Goal: Transaction & Acquisition: Obtain resource

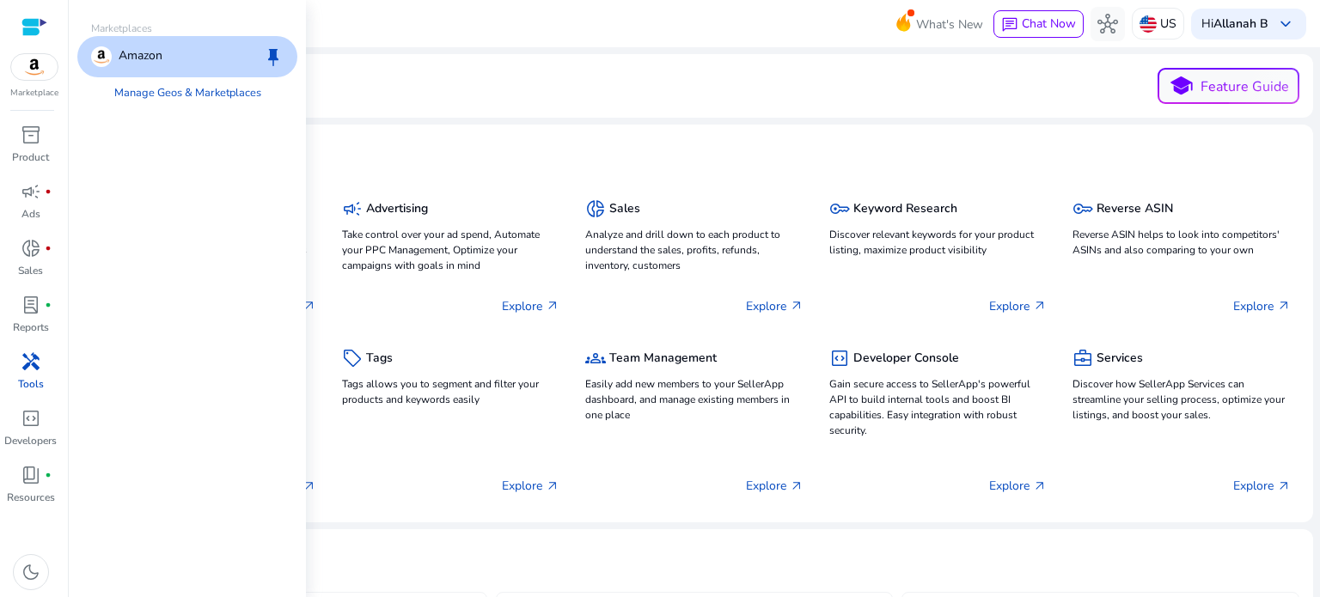
click at [34, 63] on img at bounding box center [34, 67] width 46 height 26
click at [166, 95] on link "Manage Geos & Marketplaces" at bounding box center [188, 92] width 174 height 31
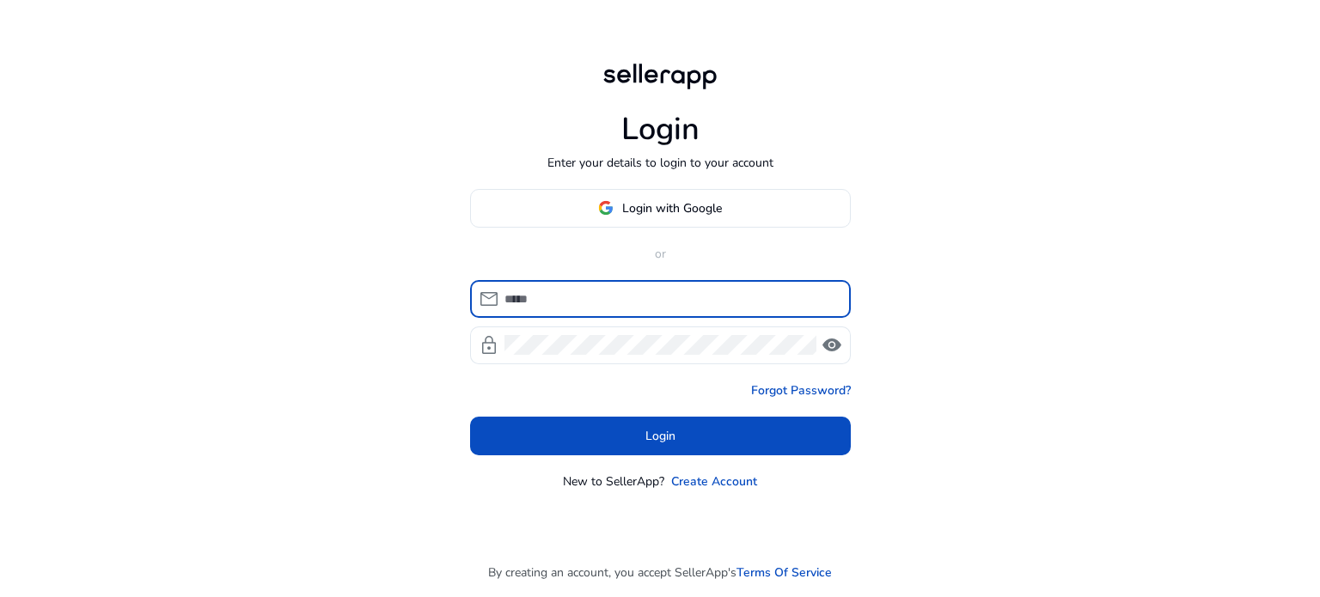
click at [604, 297] on input at bounding box center [670, 299] width 333 height 19
click at [657, 202] on span "Login with Google" at bounding box center [672, 208] width 100 height 18
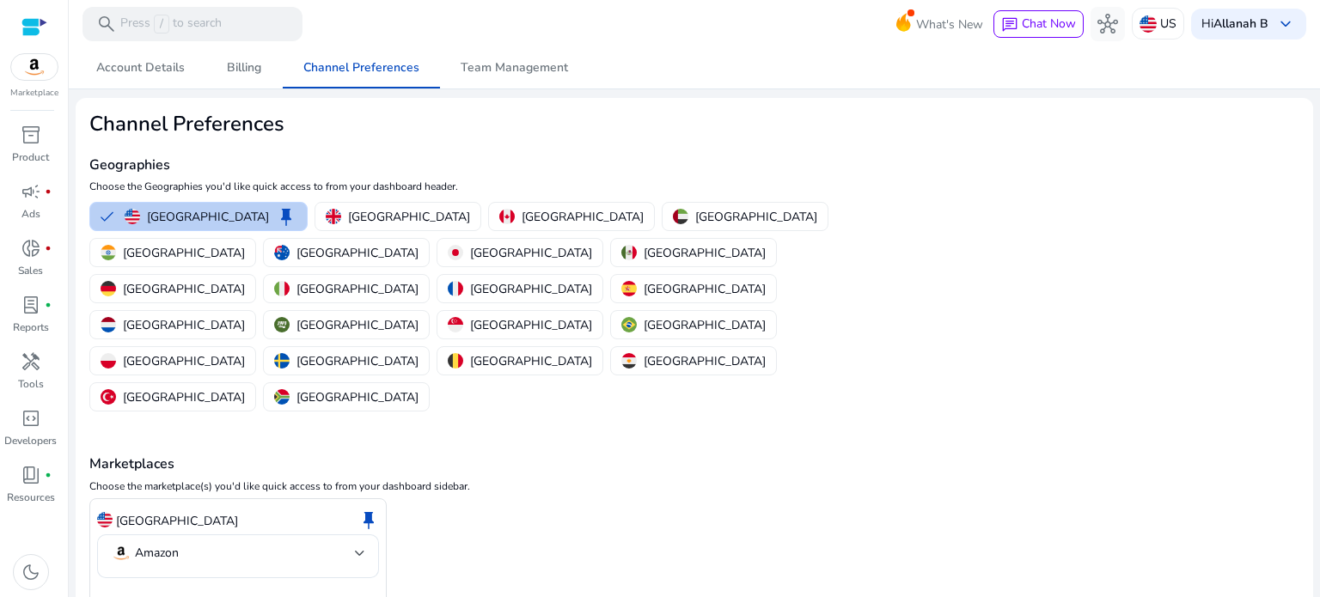
click at [177, 211] on p "[GEOGRAPHIC_DATA]" at bounding box center [208, 217] width 122 height 18
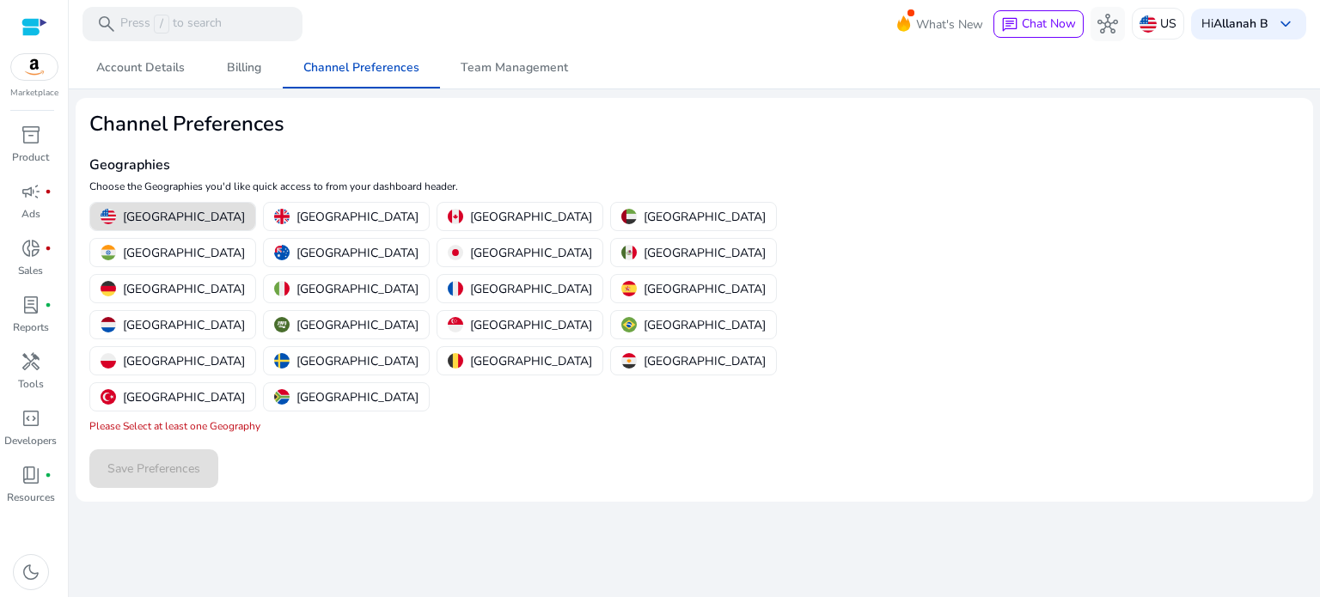
click at [144, 218] on p "[GEOGRAPHIC_DATA]" at bounding box center [184, 217] width 122 height 18
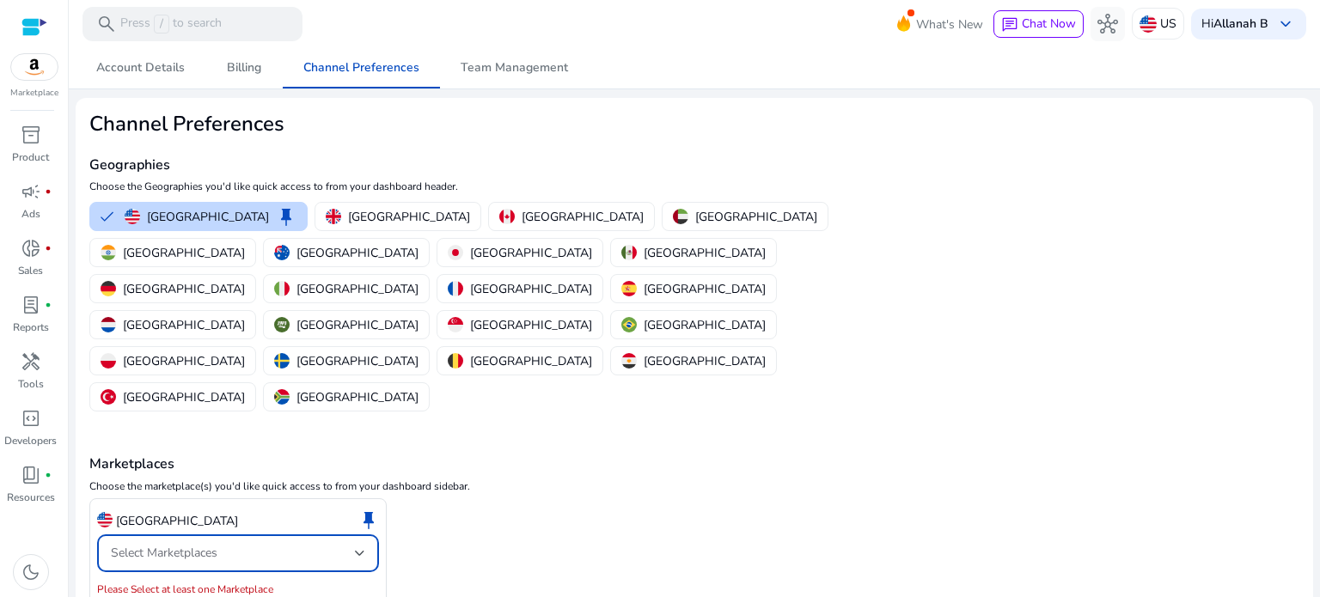
click at [363, 543] on div at bounding box center [360, 553] width 10 height 21
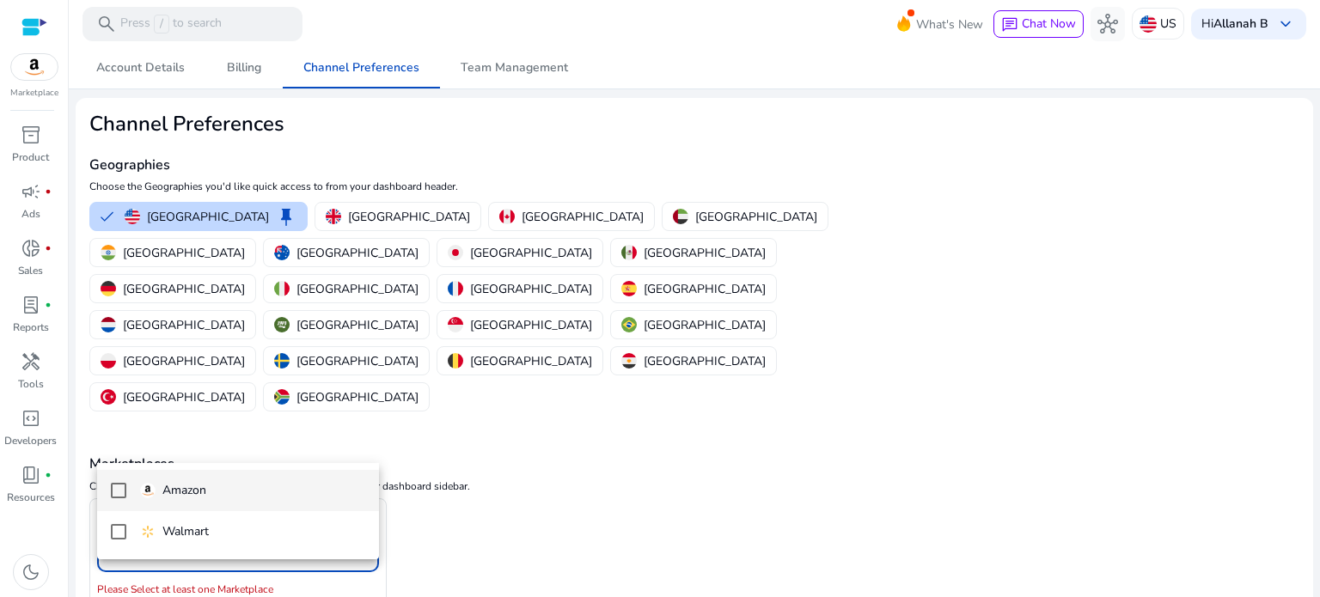
click at [210, 491] on span "Amazon" at bounding box center [252, 490] width 225 height 19
click at [531, 468] on div at bounding box center [660, 298] width 1320 height 597
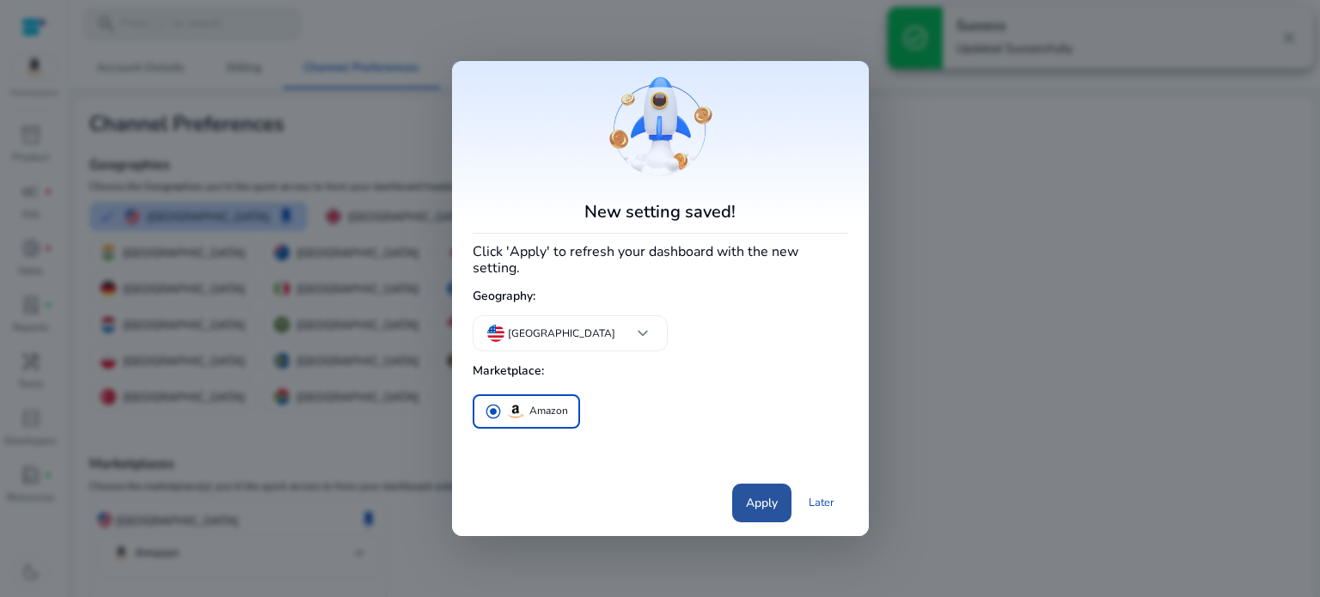
click at [770, 497] on span "Apply" at bounding box center [762, 503] width 32 height 18
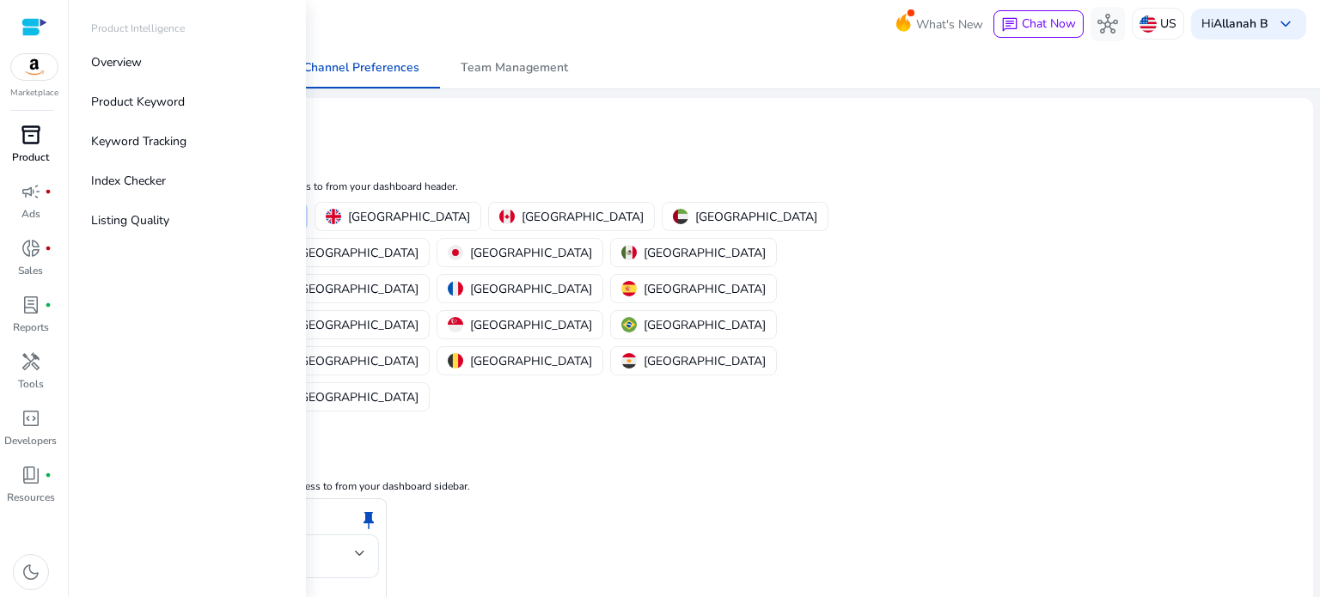
click at [27, 134] on span "inventory_2" at bounding box center [31, 135] width 21 height 21
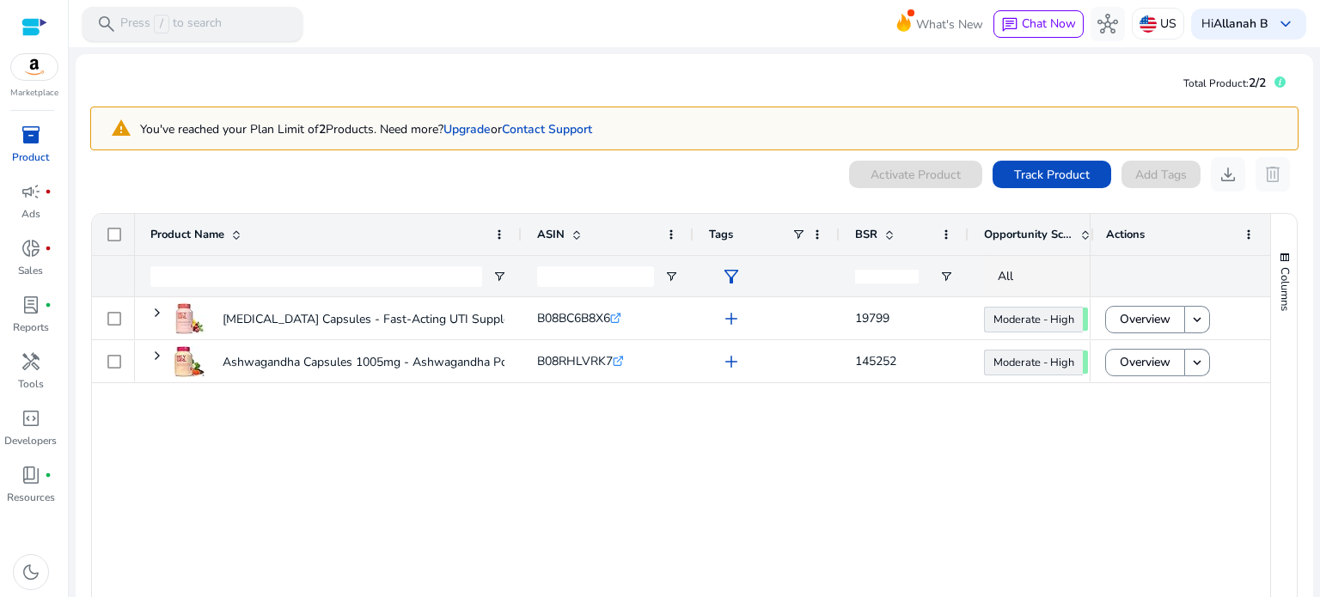
click at [217, 25] on p "Press / to search" at bounding box center [170, 24] width 101 height 19
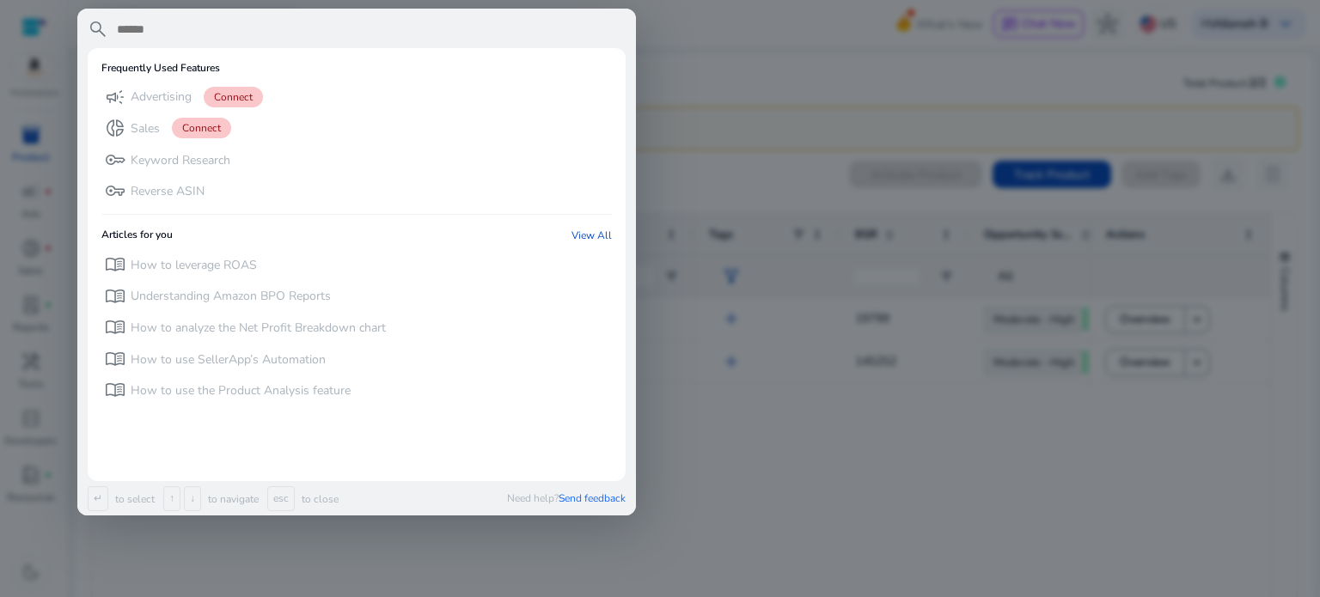
click at [772, 422] on div at bounding box center [660, 298] width 1320 height 597
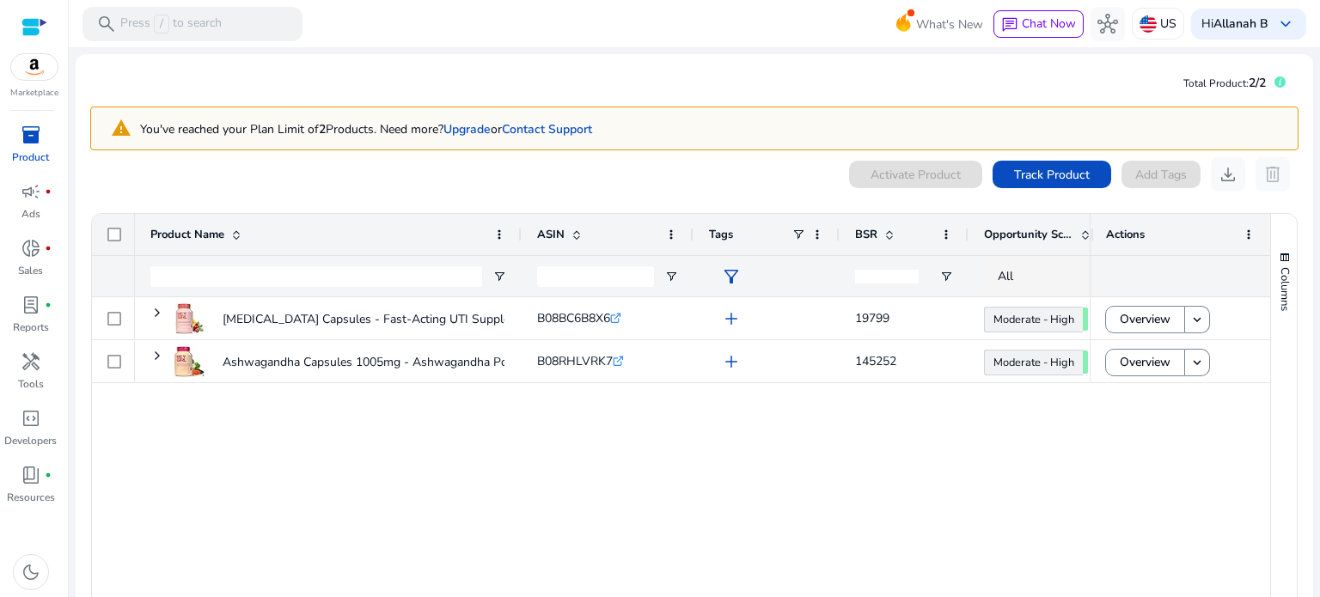
click at [24, 142] on span "inventory_2" at bounding box center [31, 135] width 21 height 21
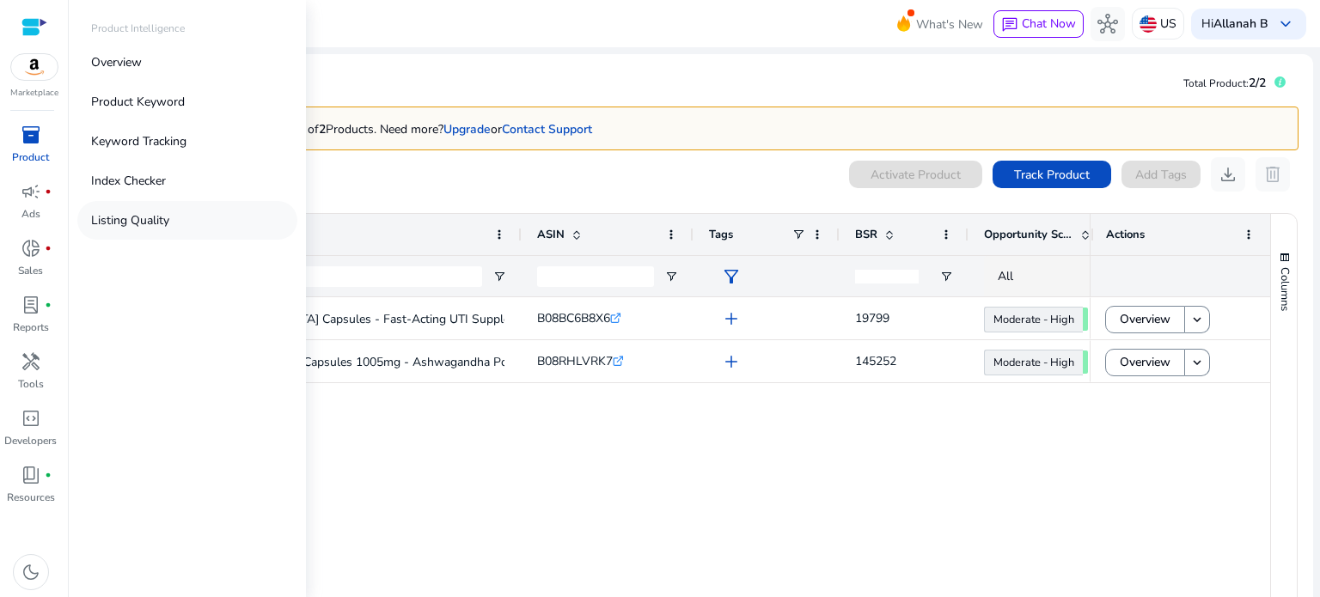
click at [141, 219] on p "Listing Quality" at bounding box center [130, 220] width 78 height 18
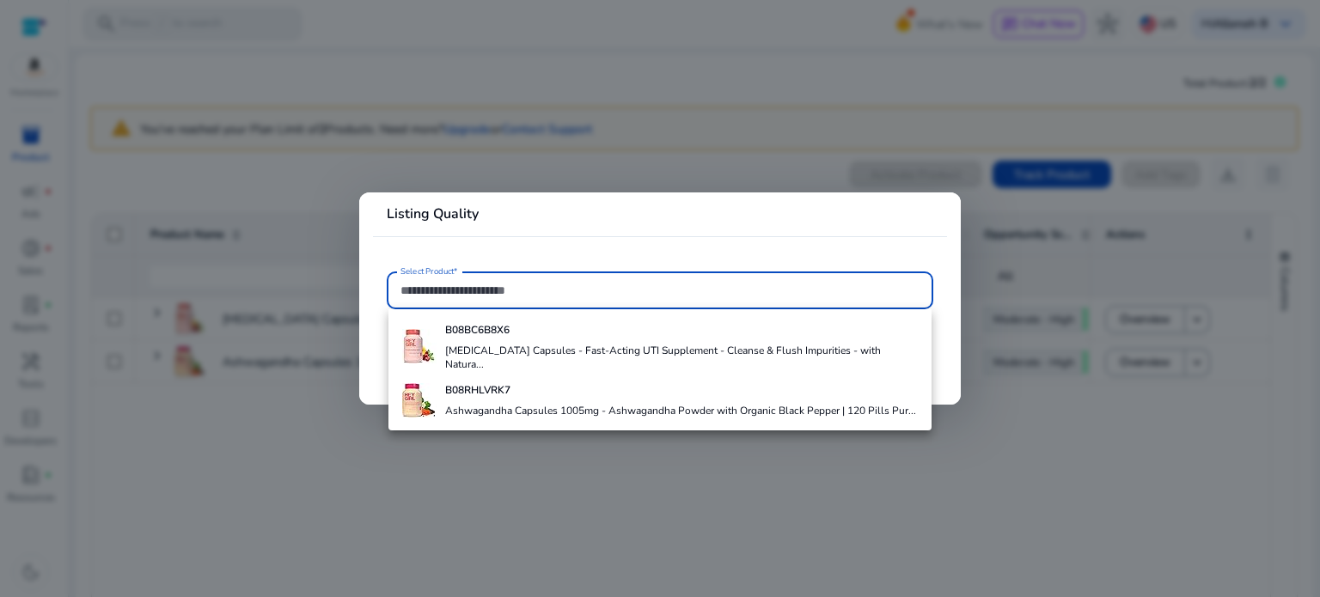
click at [528, 290] on input "Select Product*" at bounding box center [659, 290] width 519 height 19
type input "**********"
click at [1085, 443] on div at bounding box center [660, 298] width 1320 height 597
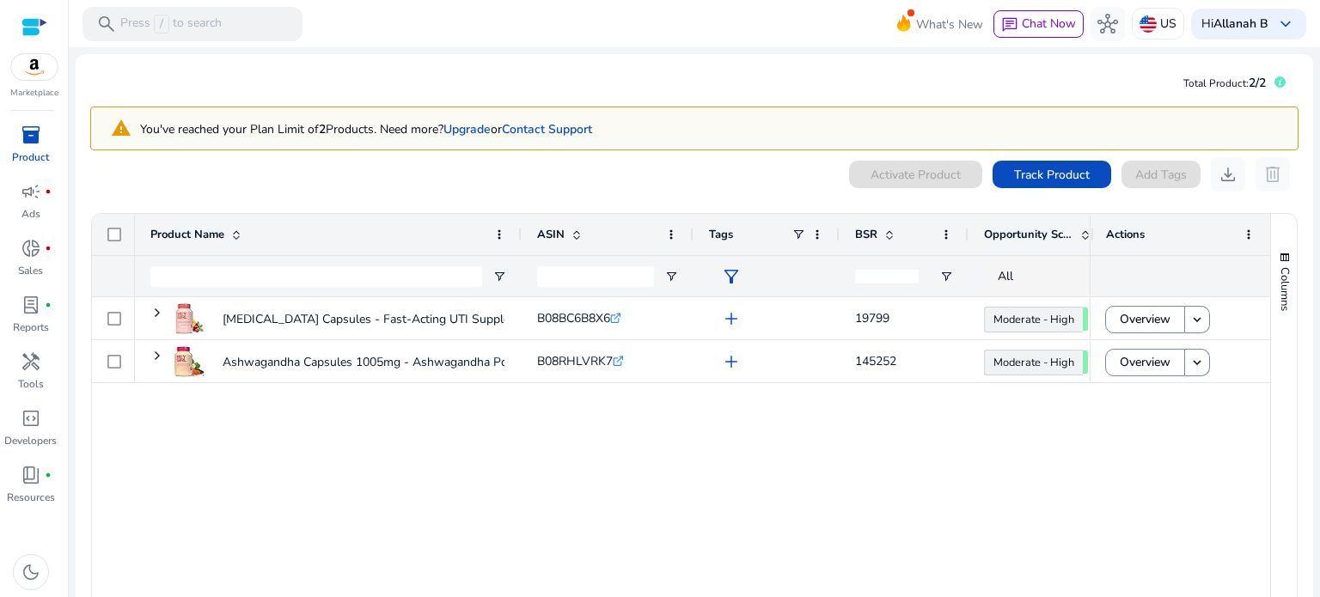
click at [31, 81] on div "Marketplace" at bounding box center [34, 50] width 68 height 100
click at [35, 72] on img at bounding box center [34, 67] width 46 height 26
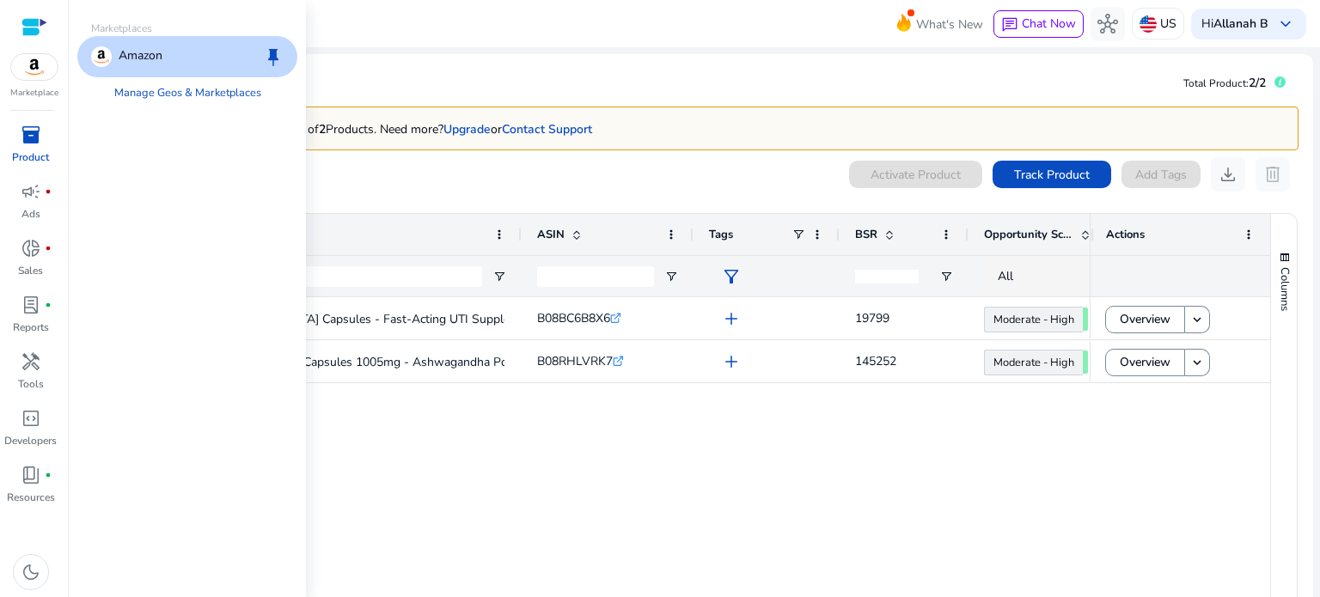
click at [160, 65] on p "Amazon" at bounding box center [141, 56] width 44 height 21
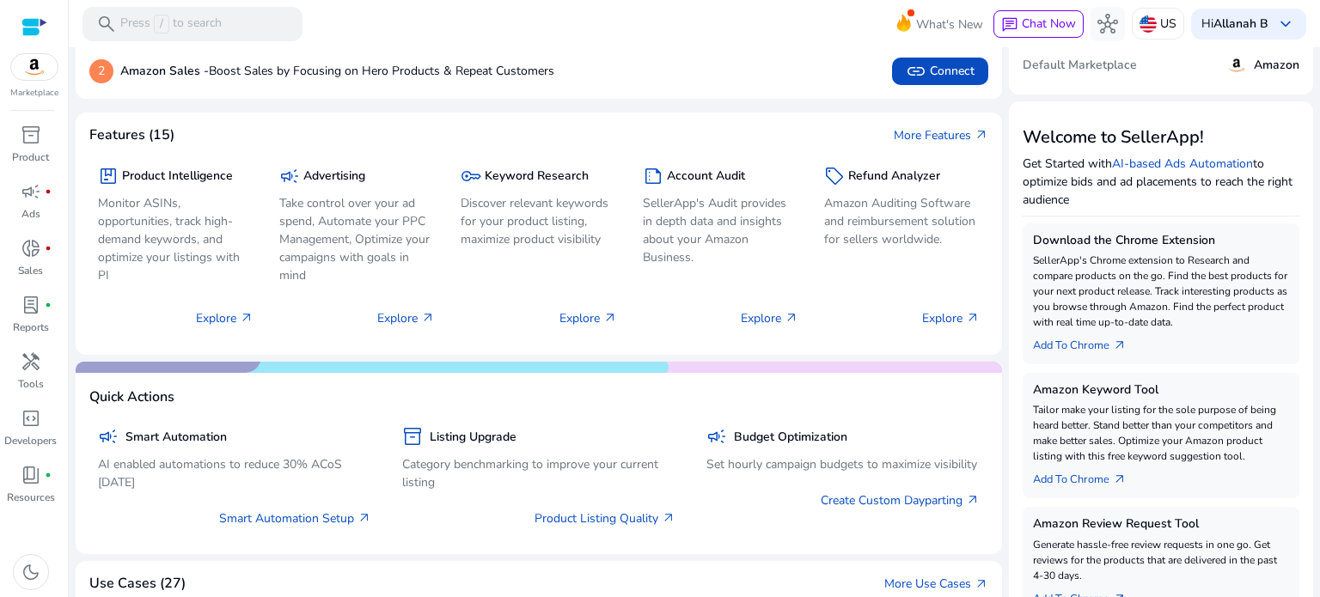
scroll to position [3, 0]
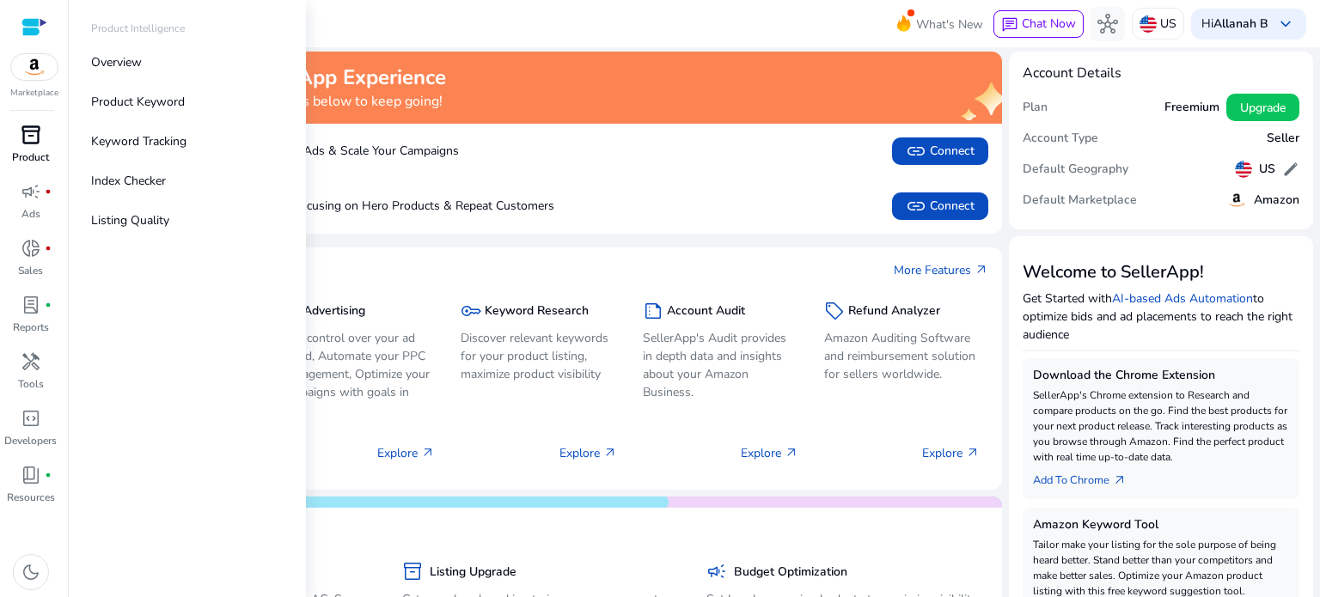
click at [27, 143] on span "inventory_2" at bounding box center [31, 135] width 21 height 21
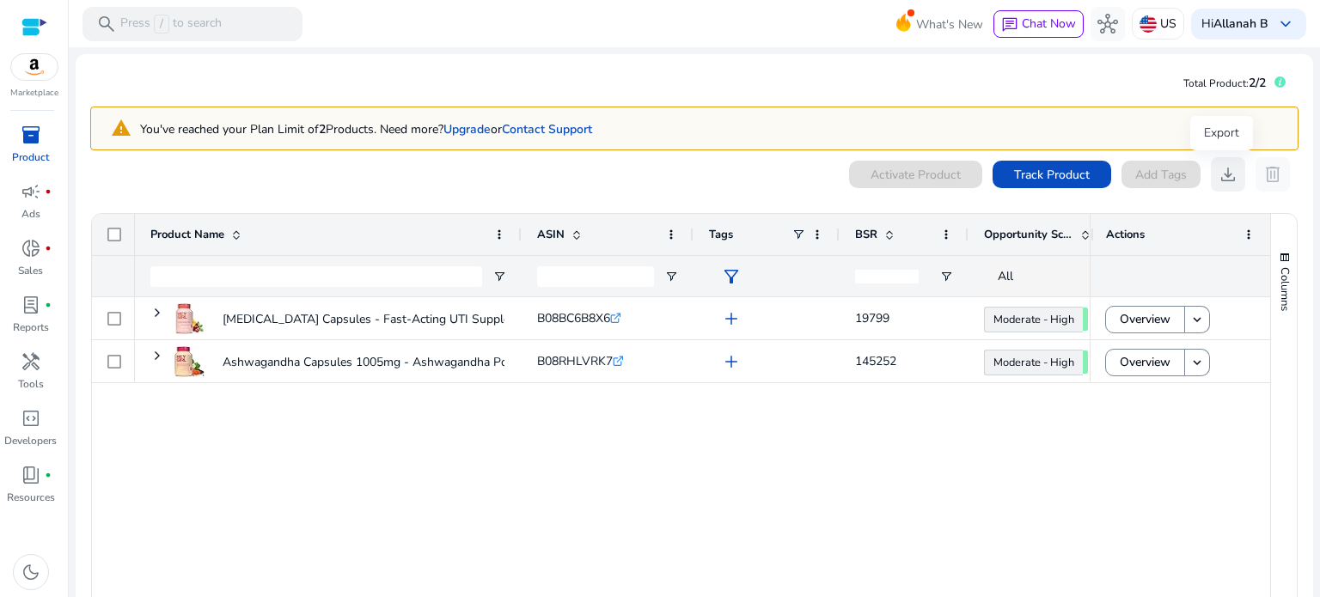
click at [1226, 175] on span "download" at bounding box center [1228, 174] width 21 height 21
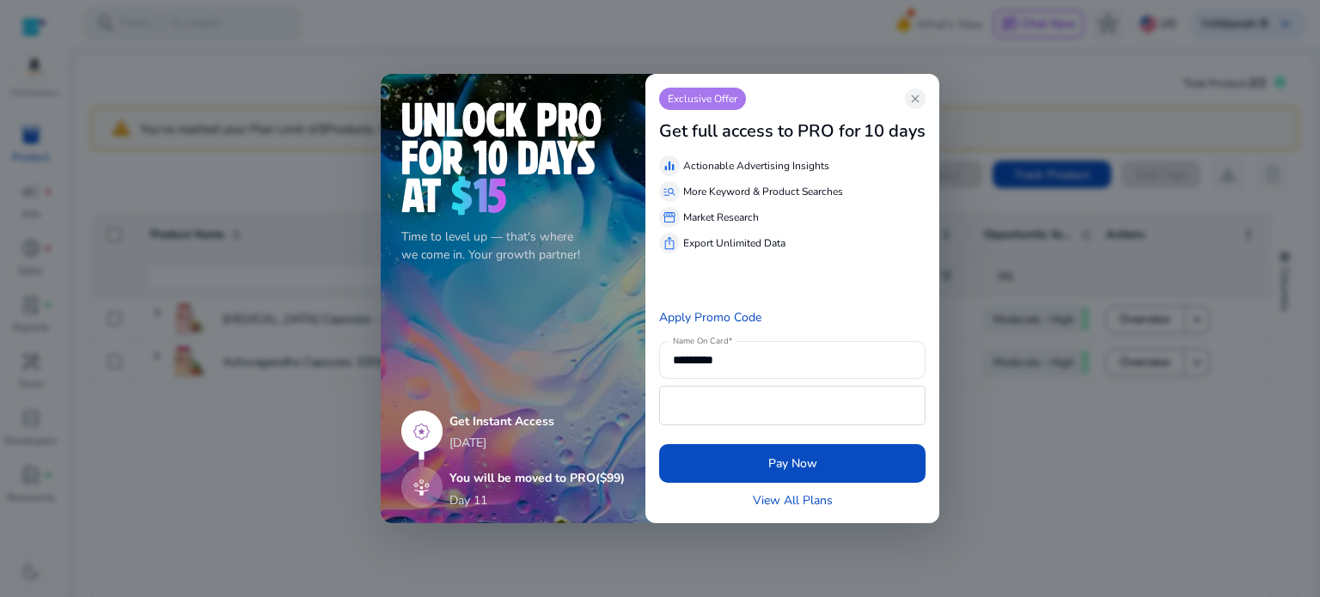
click at [906, 105] on div "Exclusive Offer close" at bounding box center [792, 99] width 266 height 22
click at [918, 102] on span "close" at bounding box center [915, 99] width 14 height 14
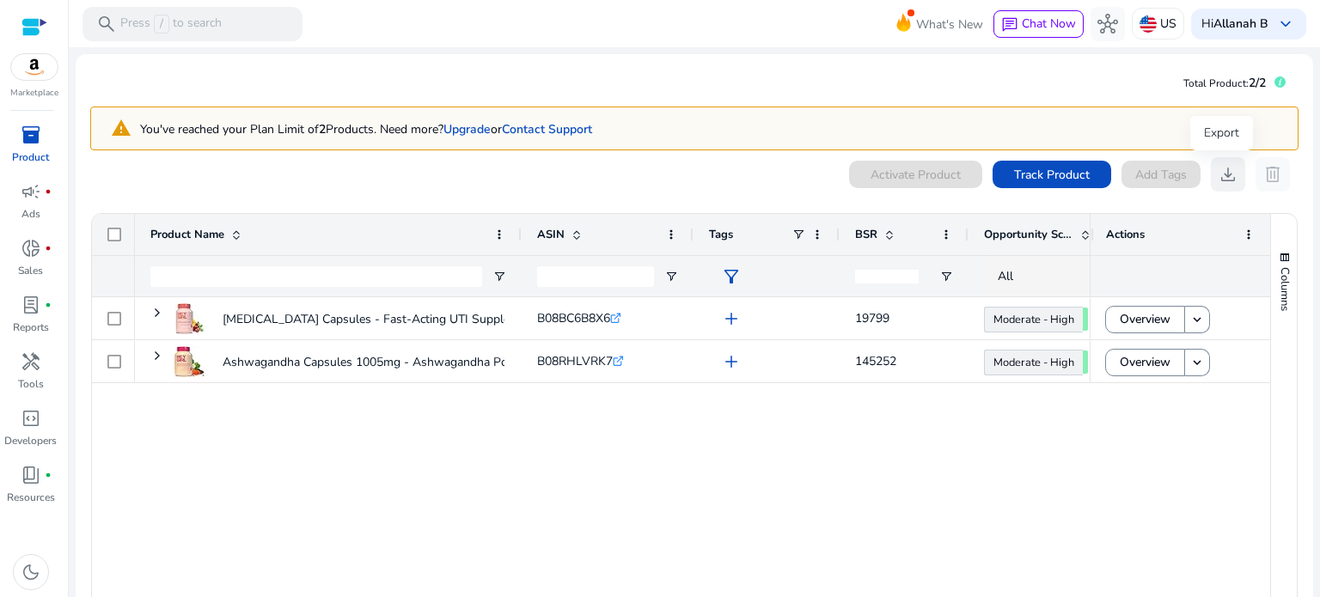
click at [1229, 174] on span "download" at bounding box center [1228, 174] width 21 height 21
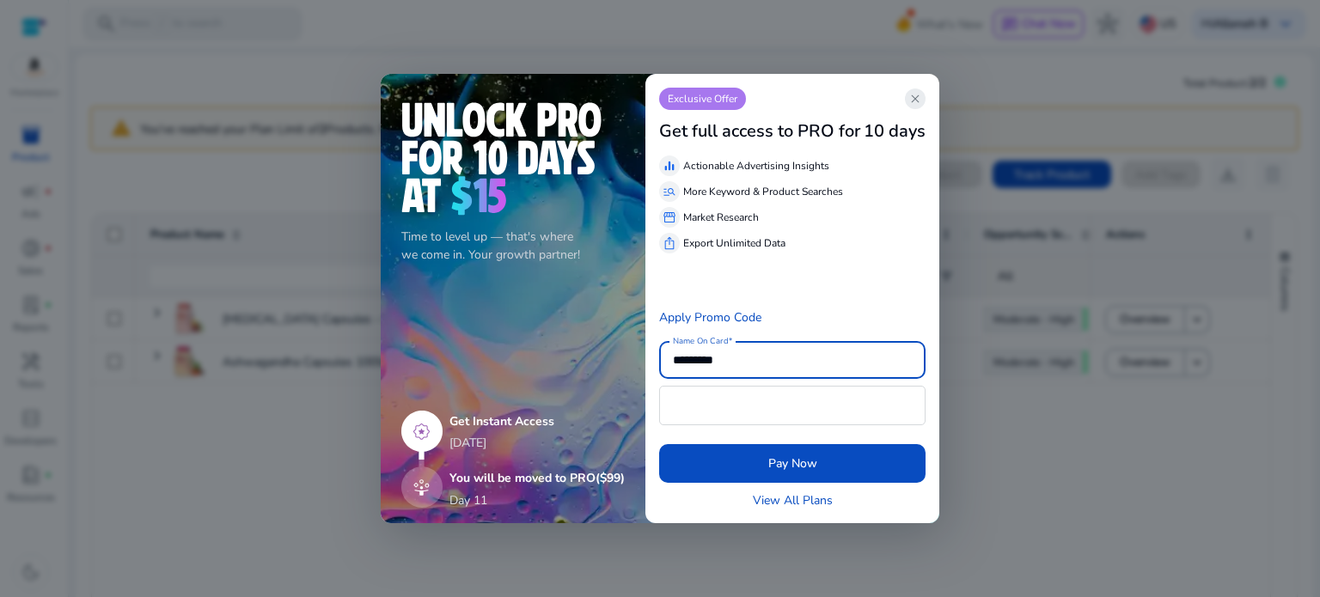
click at [918, 106] on span "close" at bounding box center [915, 99] width 14 height 14
